Goal: Task Accomplishment & Management: Use online tool/utility

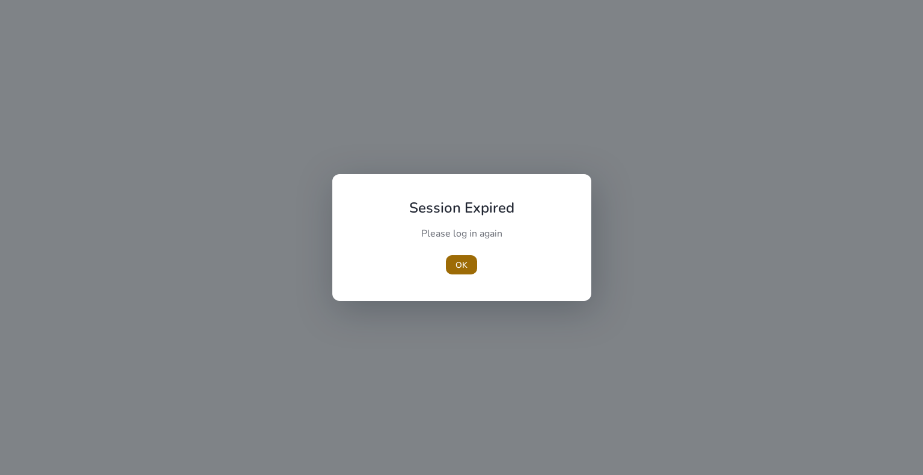
click at [452, 264] on span "button" at bounding box center [461, 265] width 31 height 29
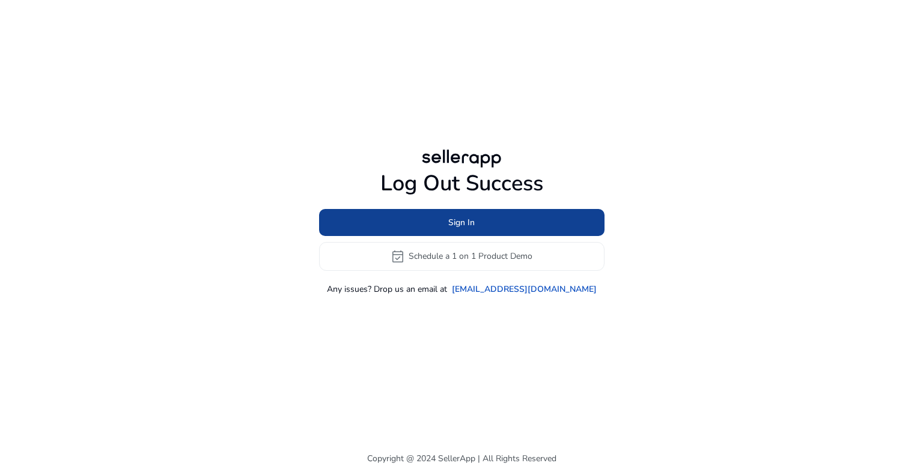
click at [421, 219] on span at bounding box center [462, 222] width 286 height 29
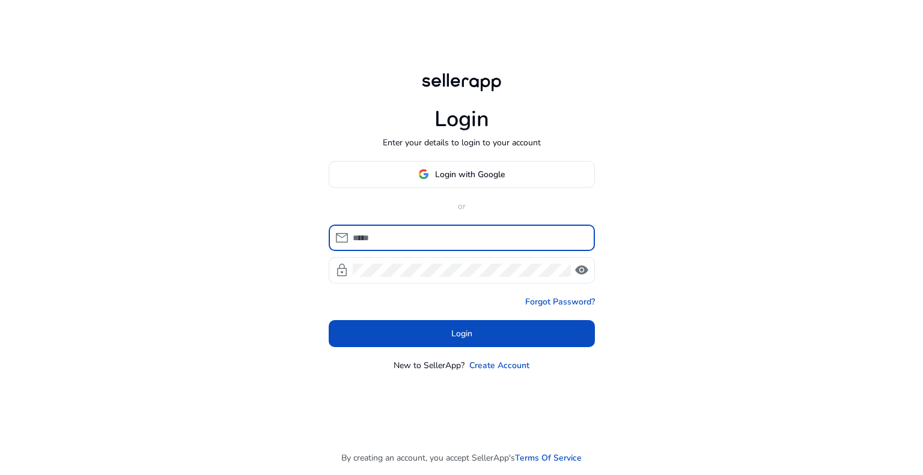
type input "**********"
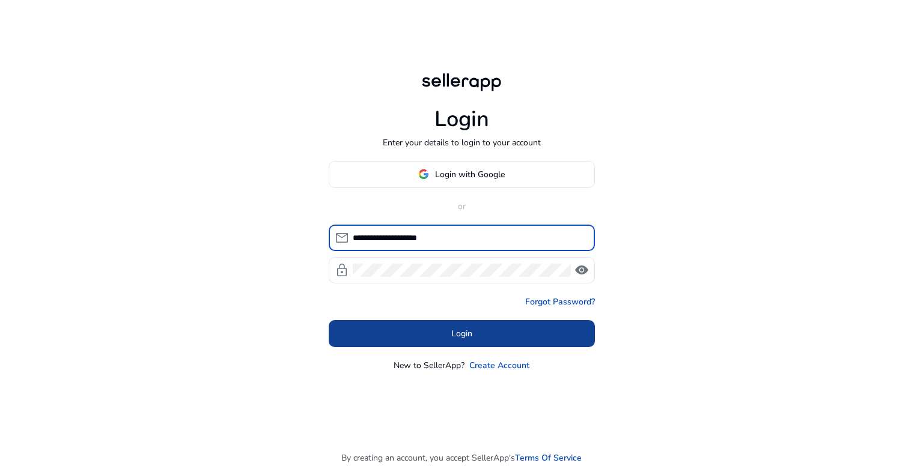
click at [422, 332] on span at bounding box center [462, 333] width 266 height 29
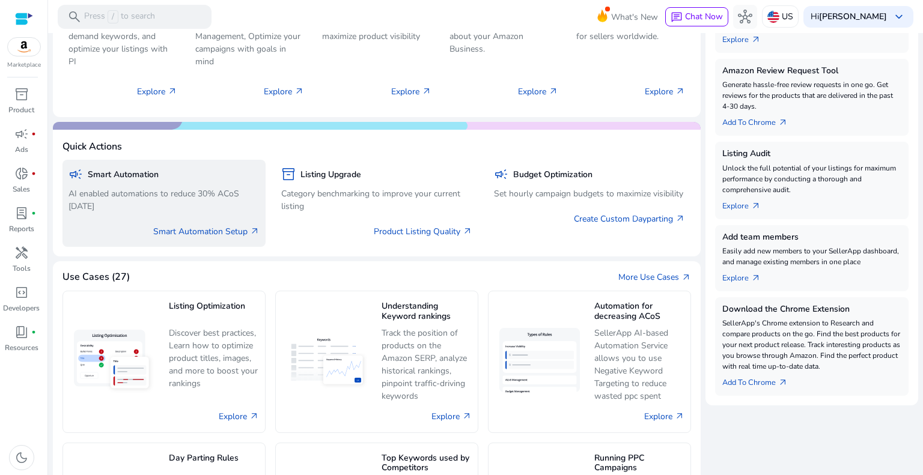
scroll to position [421, 0]
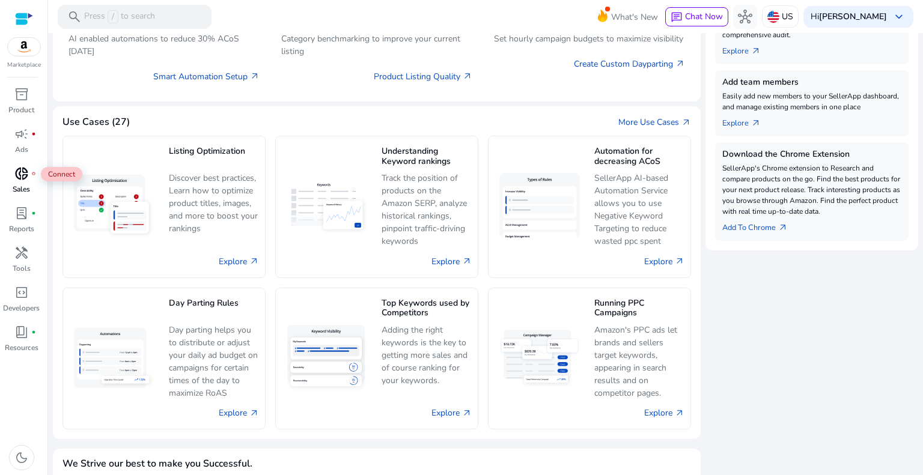
click at [20, 178] on span "donut_small" at bounding box center [21, 174] width 14 height 14
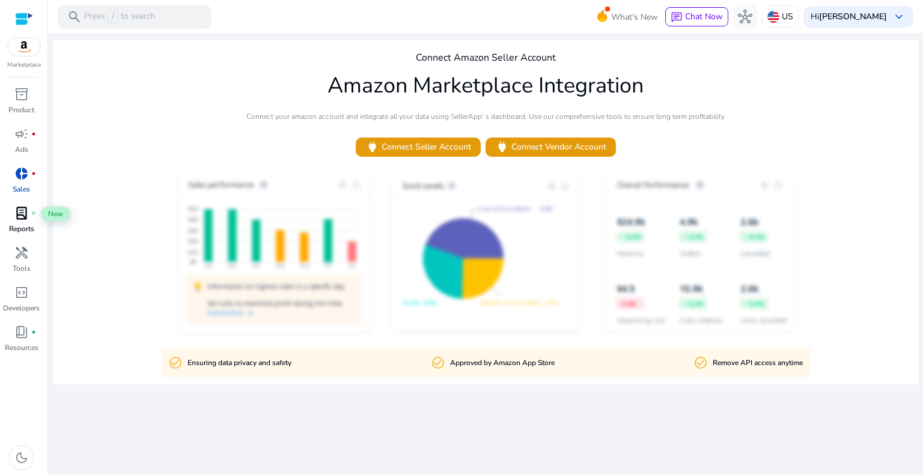
click at [17, 217] on span "lab_profile" at bounding box center [21, 213] width 14 height 14
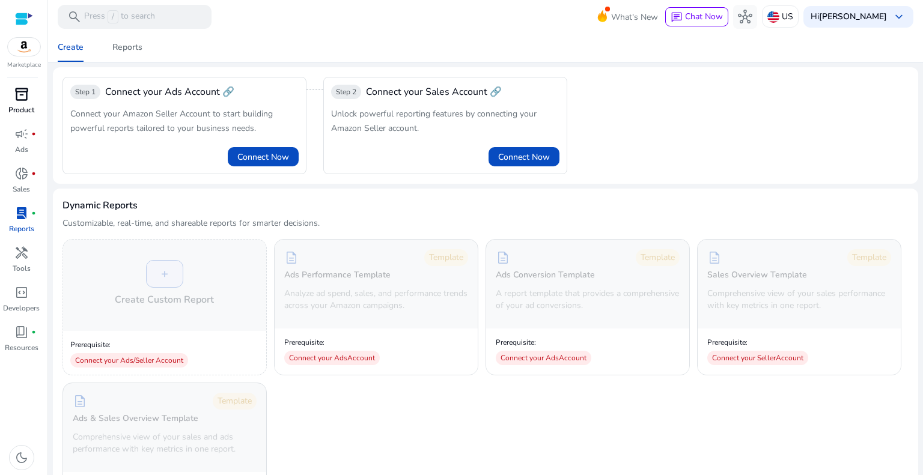
click at [23, 95] on span "inventory_2" at bounding box center [21, 94] width 14 height 14
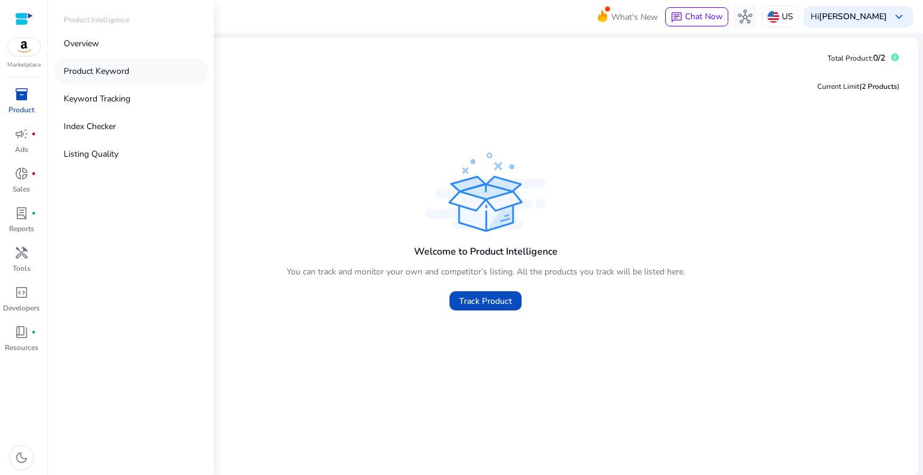
click at [84, 66] on p "Product Keyword" at bounding box center [97, 71] width 66 height 13
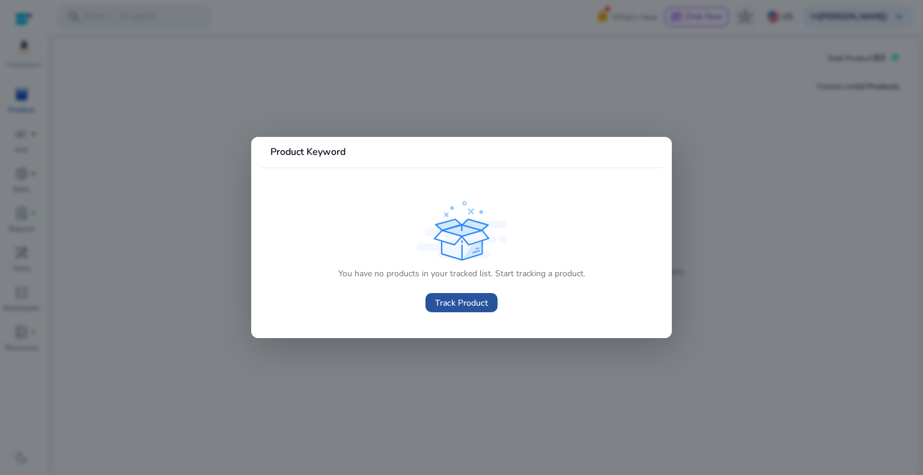
click at [454, 304] on span "Track Product" at bounding box center [461, 303] width 53 height 13
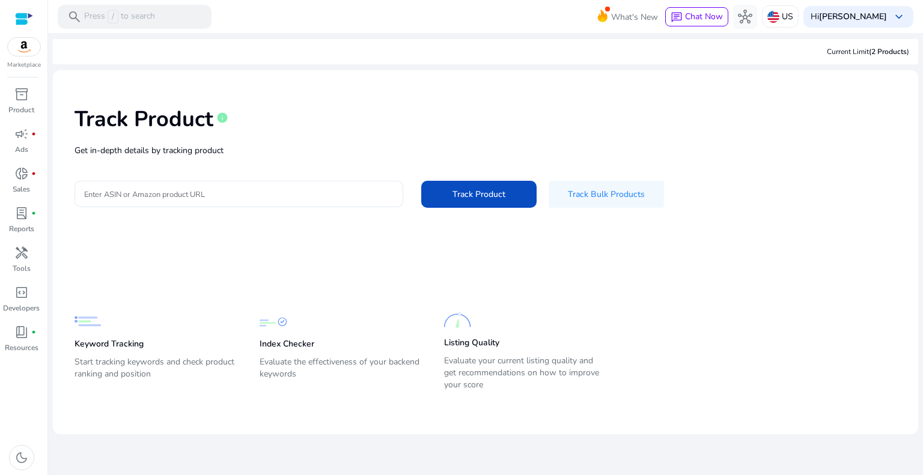
drag, startPoint x: 218, startPoint y: 185, endPoint x: 122, endPoint y: 201, distance: 97.6
click at [122, 201] on div at bounding box center [239, 194] width 310 height 26
drag, startPoint x: 122, startPoint y: 201, endPoint x: 87, endPoint y: 200, distance: 34.9
click at [87, 200] on input "Enter ASIN or Amazon product URL" at bounding box center [239, 194] width 310 height 13
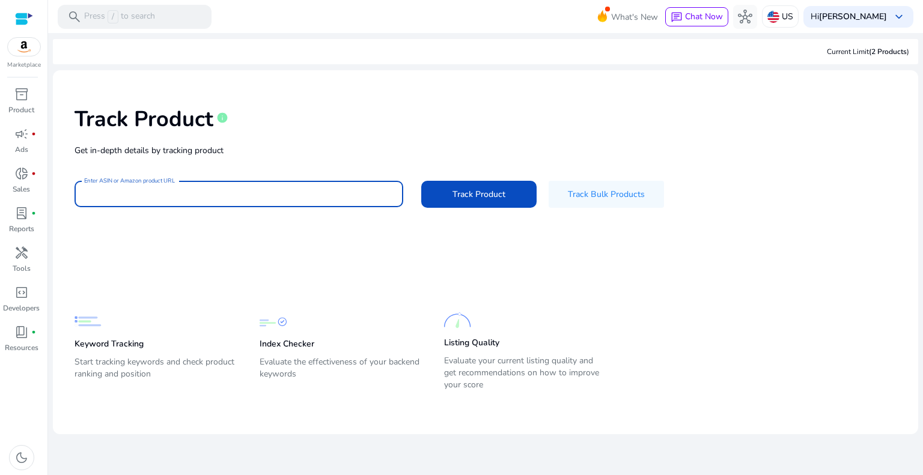
paste input "**********"
type input "**********"
click at [458, 200] on span "Track Product" at bounding box center [479, 194] width 53 height 13
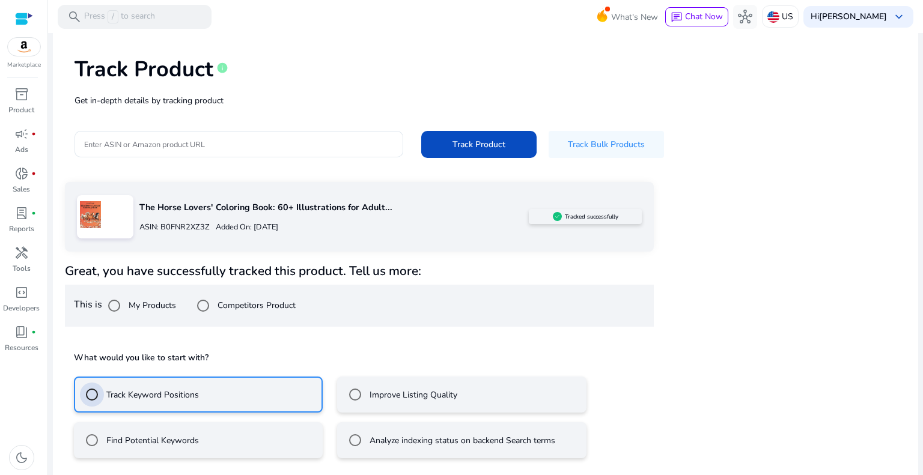
scroll to position [103, 0]
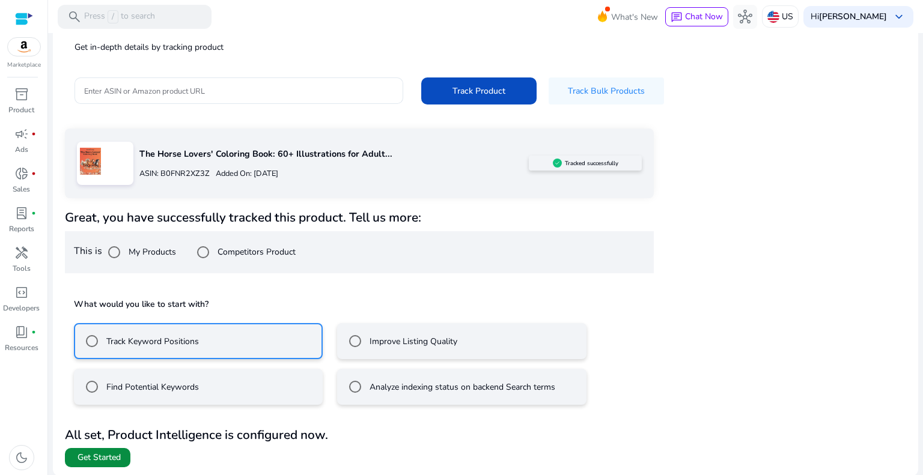
click at [97, 454] on span "Get Started" at bounding box center [99, 458] width 43 height 12
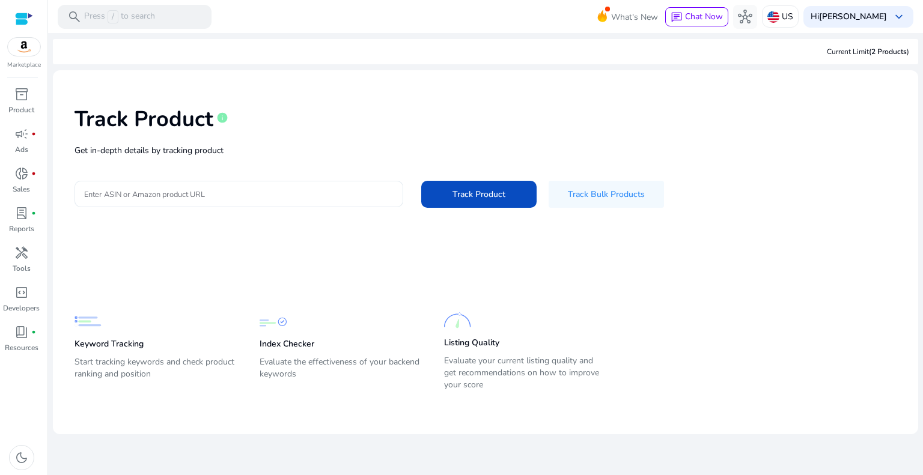
click at [151, 201] on div at bounding box center [239, 194] width 310 height 26
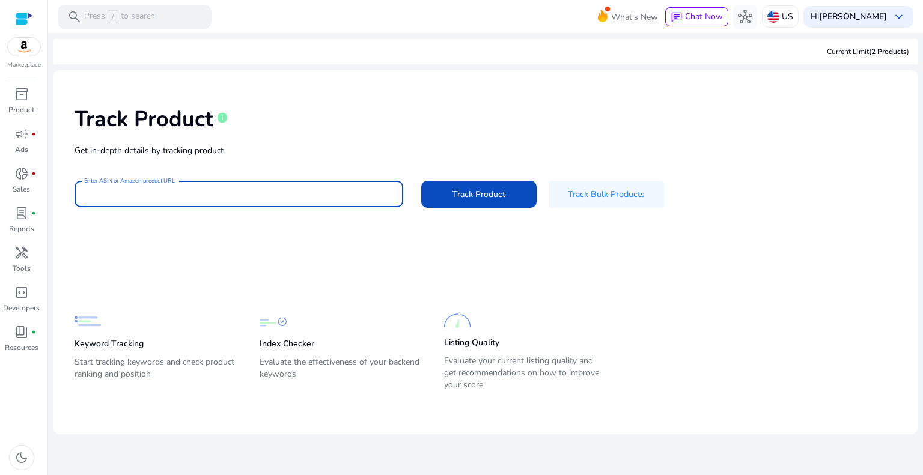
click at [151, 200] on div at bounding box center [239, 194] width 310 height 26
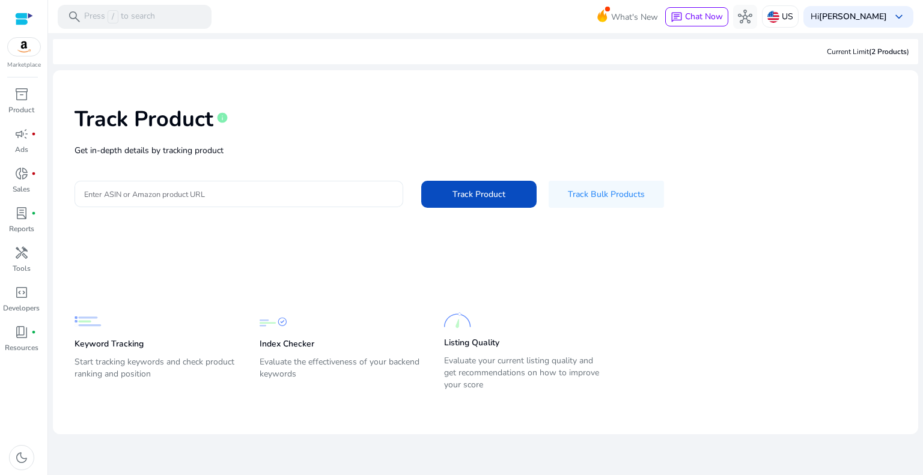
drag, startPoint x: 151, startPoint y: 200, endPoint x: 107, endPoint y: 201, distance: 44.5
click at [107, 201] on div at bounding box center [239, 194] width 310 height 26
drag, startPoint x: 107, startPoint y: 201, endPoint x: 94, endPoint y: 191, distance: 17.1
click at [94, 191] on input "Enter ASIN or Amazon product URL" at bounding box center [239, 194] width 310 height 13
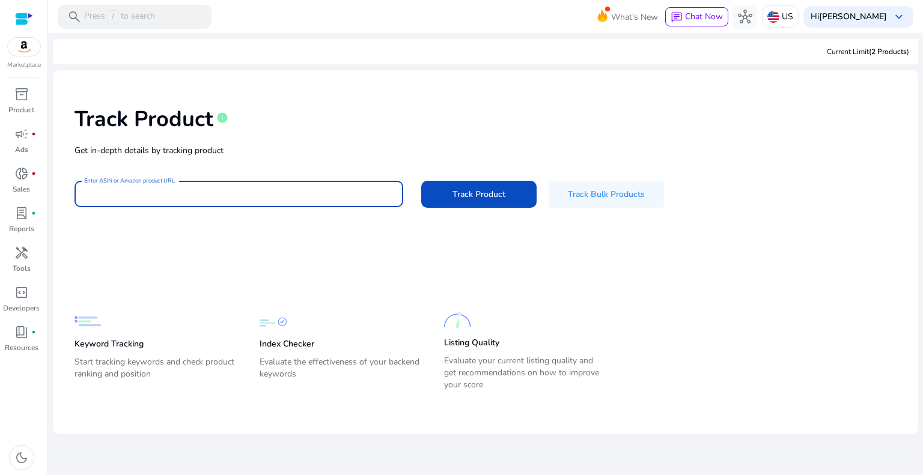
drag, startPoint x: 94, startPoint y: 191, endPoint x: 298, endPoint y: 197, distance: 204.5
click at [298, 197] on input "Enter ASIN or Amazon product URL" at bounding box center [239, 194] width 310 height 13
type input "**********"
click at [447, 197] on span at bounding box center [478, 194] width 115 height 29
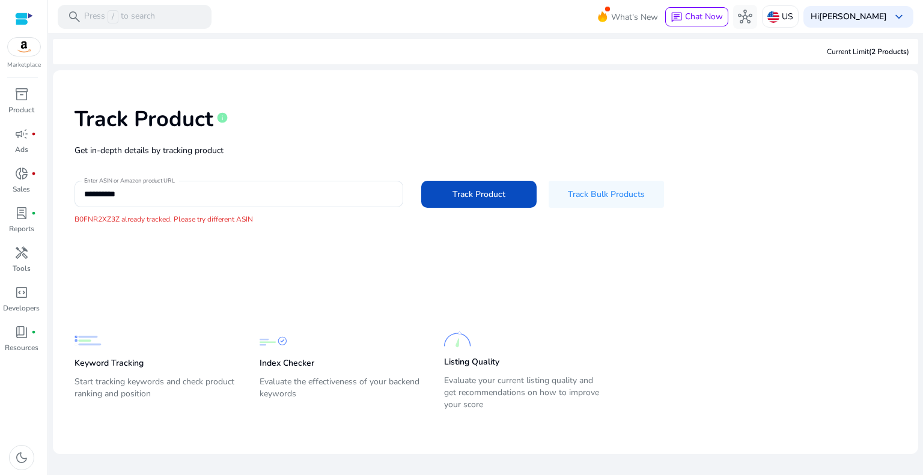
click at [284, 387] on p "Evaluate the effectiveness of your backend keywords" at bounding box center [340, 393] width 161 height 34
click at [267, 353] on img at bounding box center [273, 341] width 27 height 27
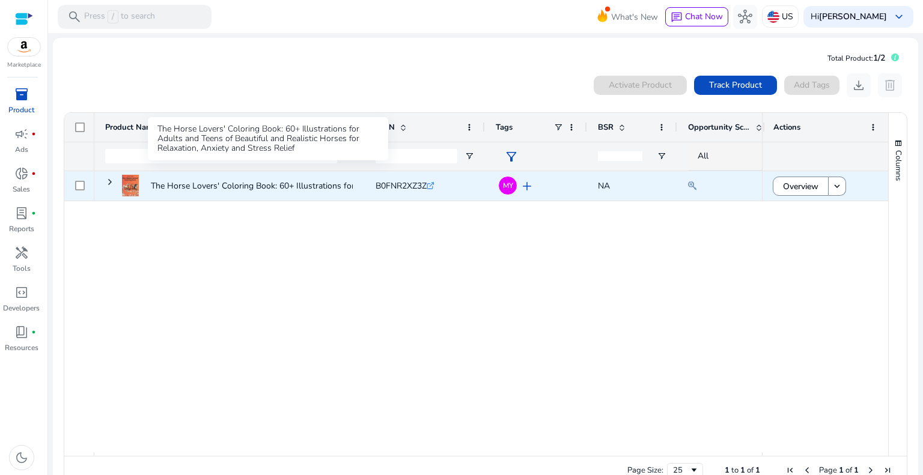
scroll to position [26, 0]
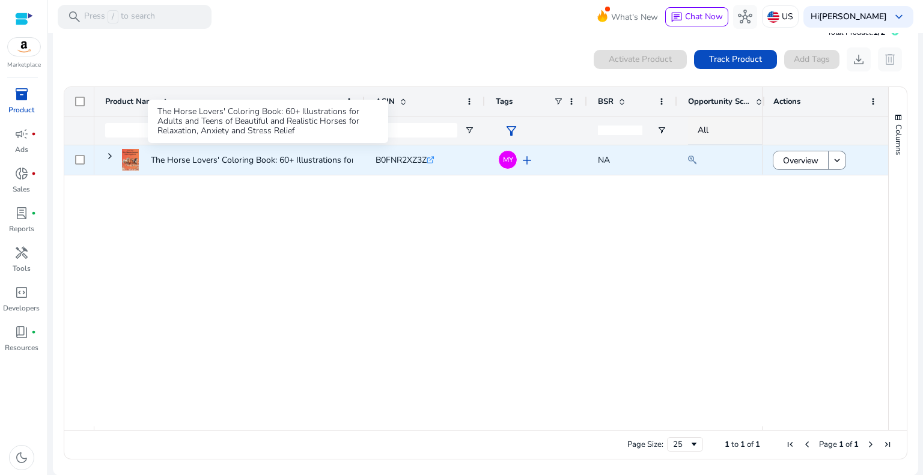
click at [165, 160] on p "The Horse Lovers' Coloring Book: 60+ Illustrations for Adults..." at bounding box center [269, 160] width 237 height 25
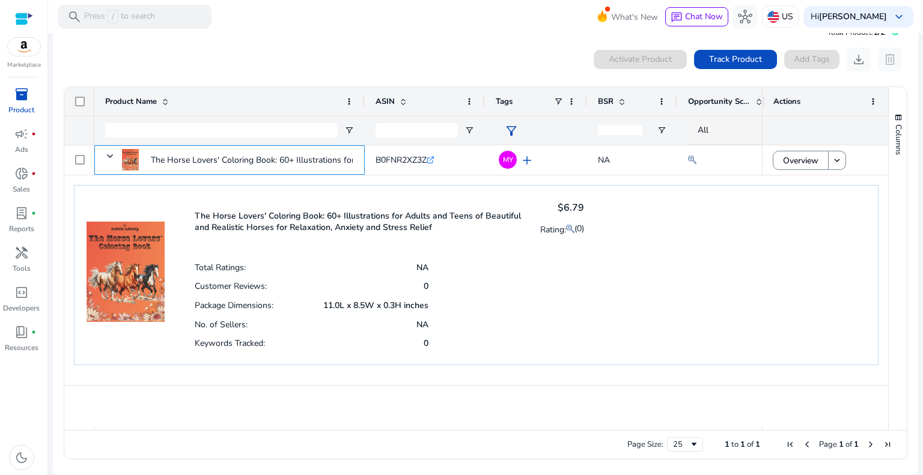
scroll to position [0, 0]
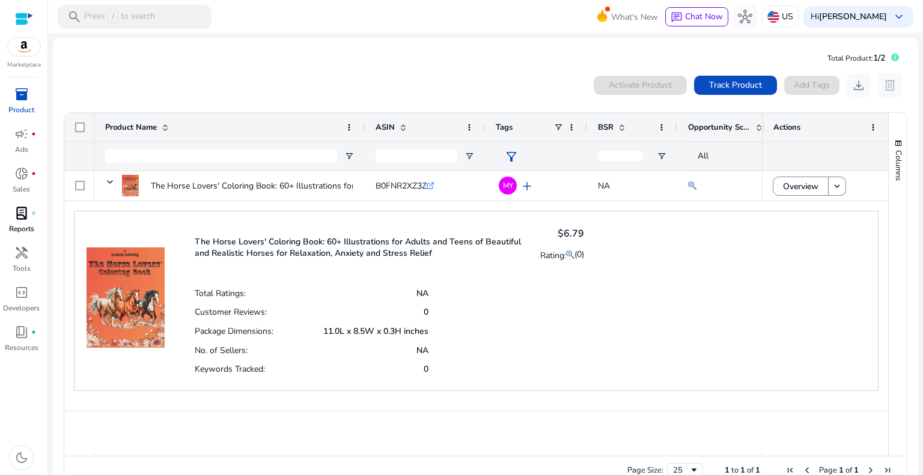
click at [14, 209] on span "lab_profile" at bounding box center [21, 213] width 14 height 14
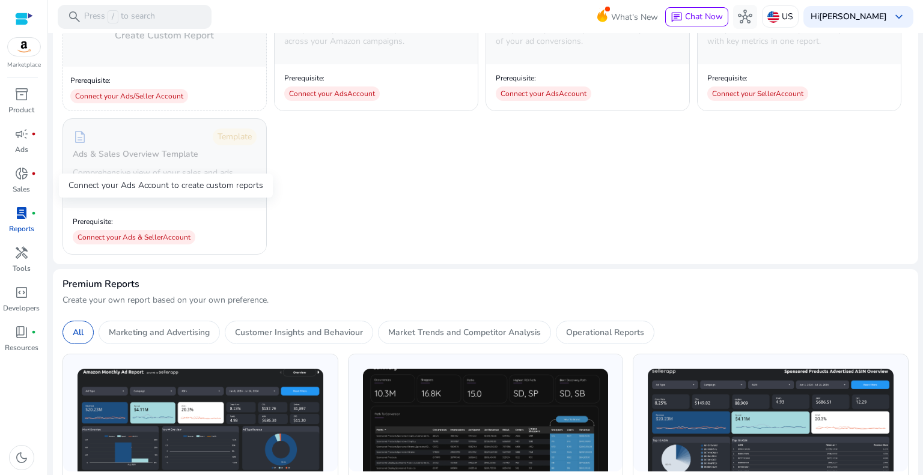
scroll to position [180, 0]
